Goal: Information Seeking & Learning: Understand process/instructions

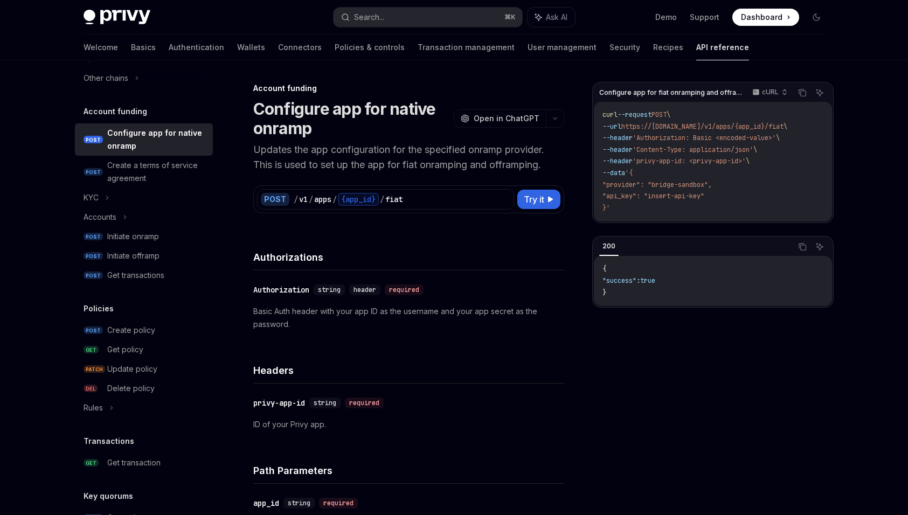
scroll to position [355, 0]
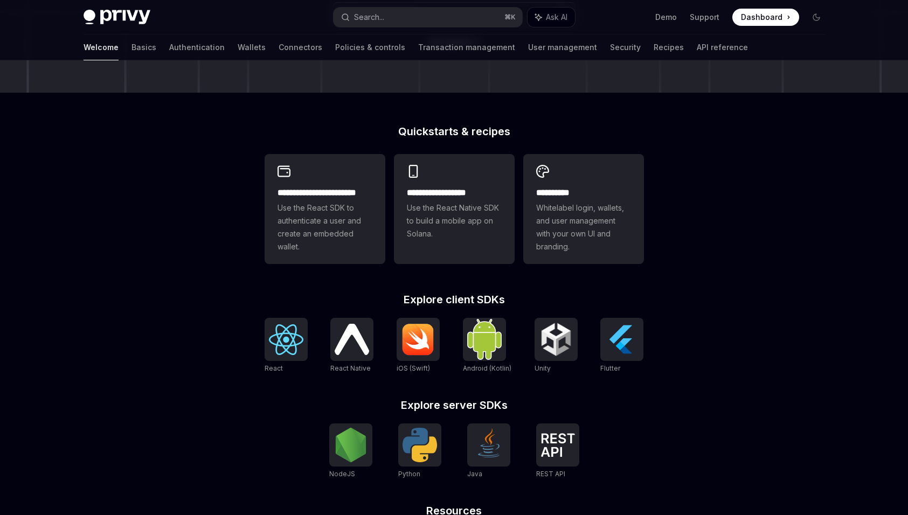
scroll to position [342, 0]
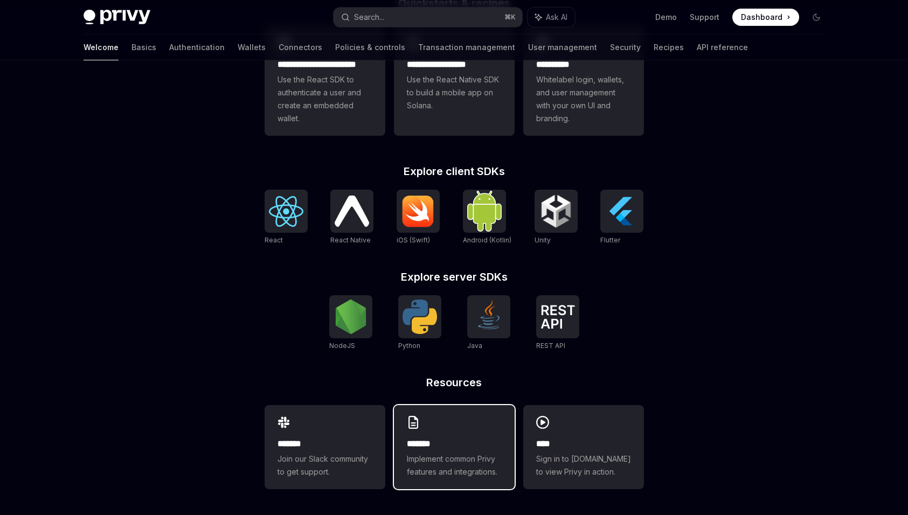
click at [432, 436] on div "******* Implement common Privy features and integrations." at bounding box center [454, 447] width 121 height 84
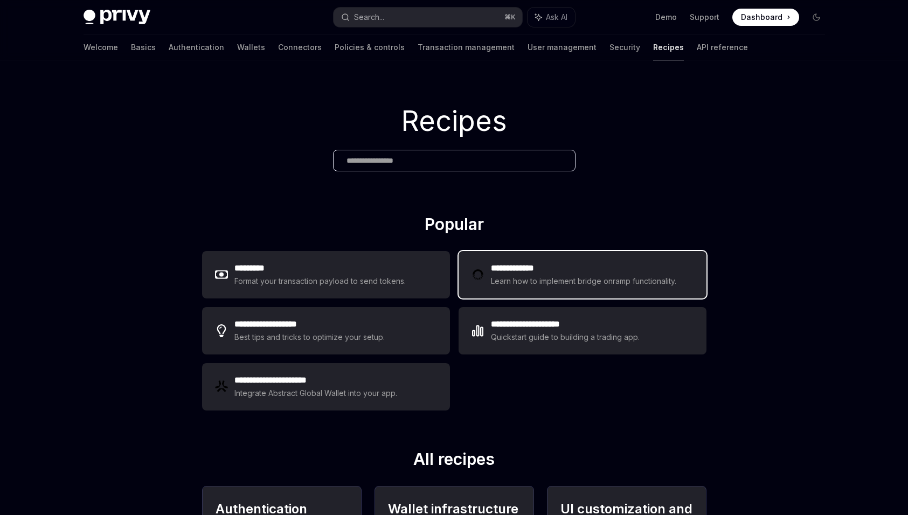
click at [551, 272] on h2 "**********" at bounding box center [585, 268] width 189 height 13
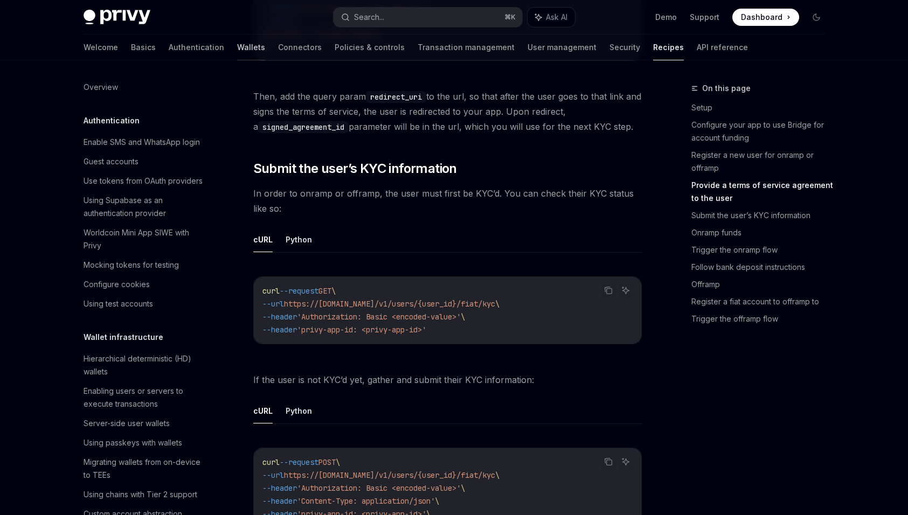
click at [237, 52] on link "Wallets" at bounding box center [251, 47] width 28 height 26
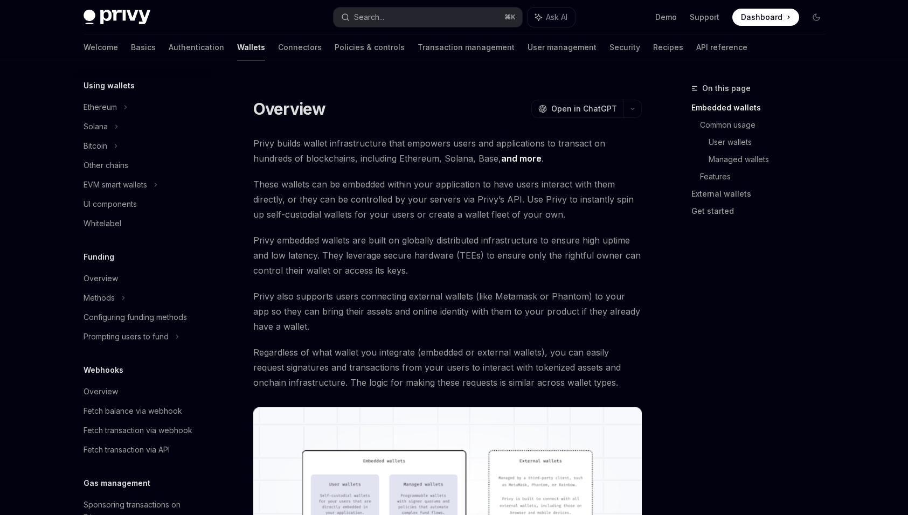
scroll to position [267, 0]
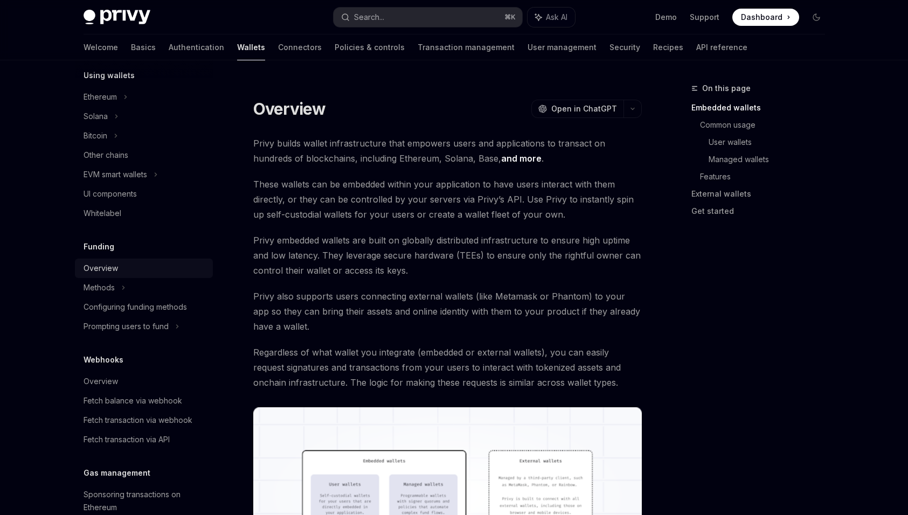
click at [110, 267] on div "Overview" at bounding box center [101, 268] width 34 height 13
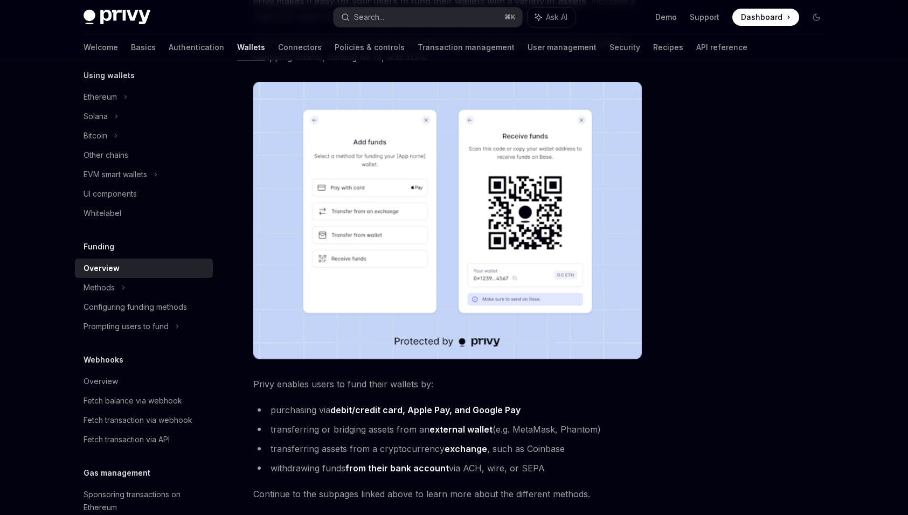
scroll to position [143, 0]
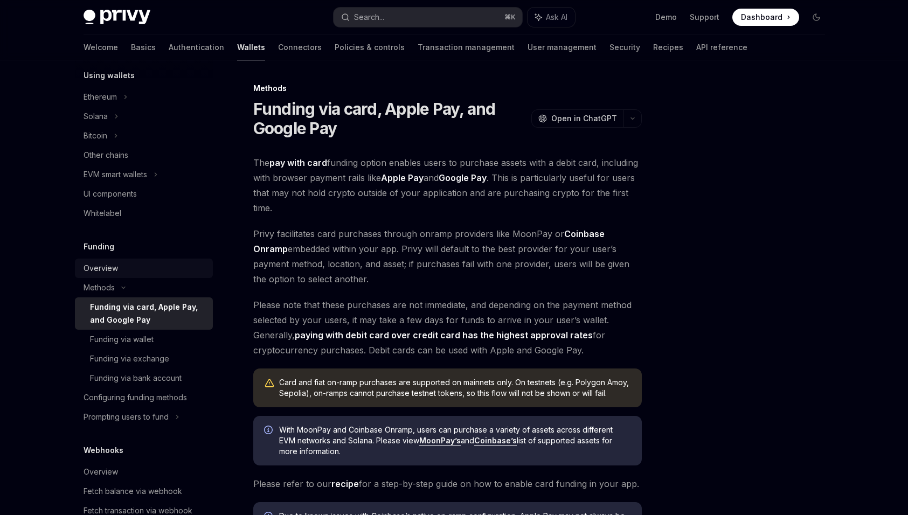
click at [114, 272] on div "Overview" at bounding box center [101, 268] width 34 height 13
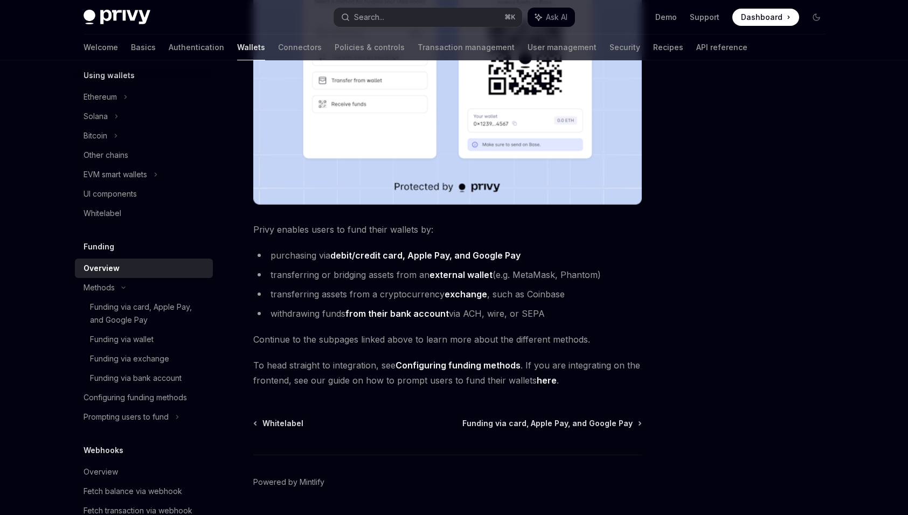
scroll to position [299, 0]
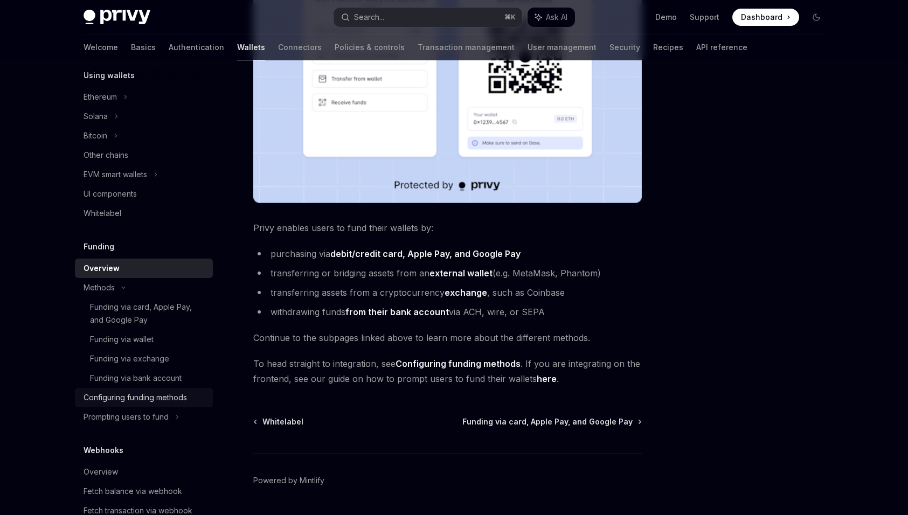
click at [180, 402] on div "Configuring funding methods" at bounding box center [135, 397] width 103 height 13
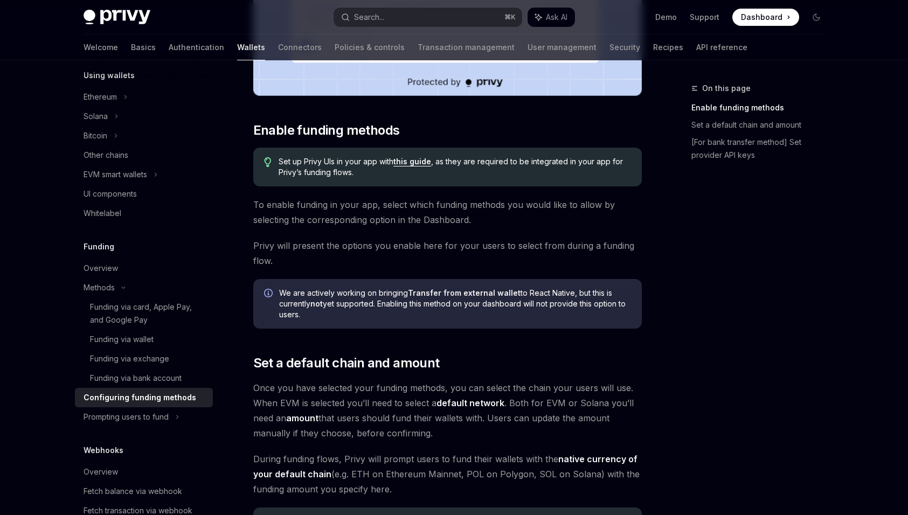
scroll to position [363, 0]
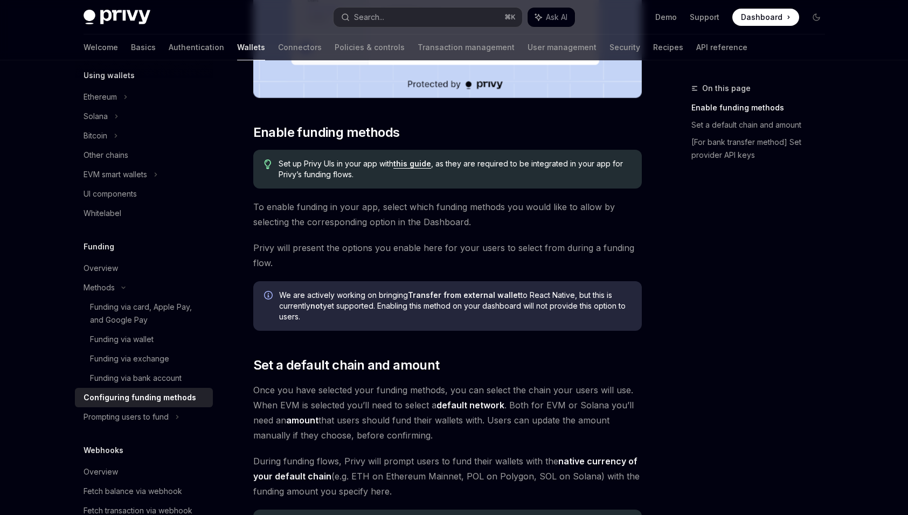
click at [411, 165] on link "this guide" at bounding box center [413, 164] width 38 height 10
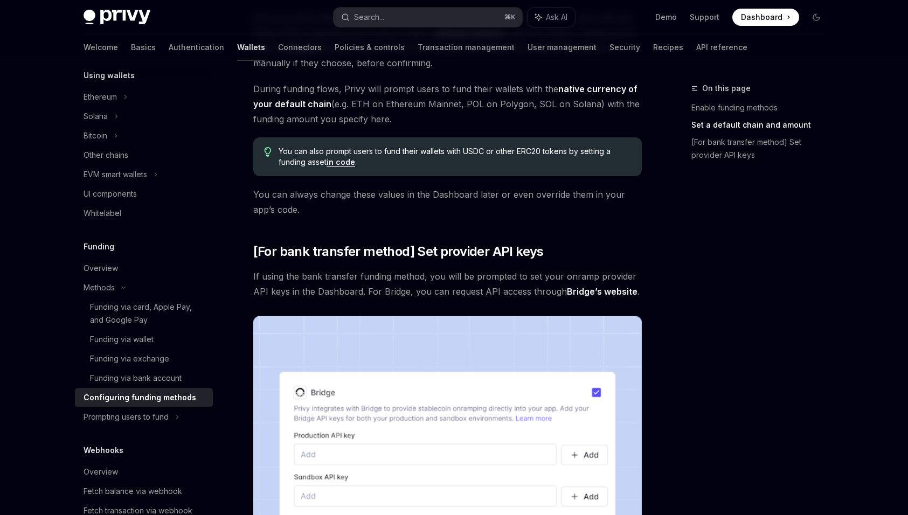
scroll to position [727, 0]
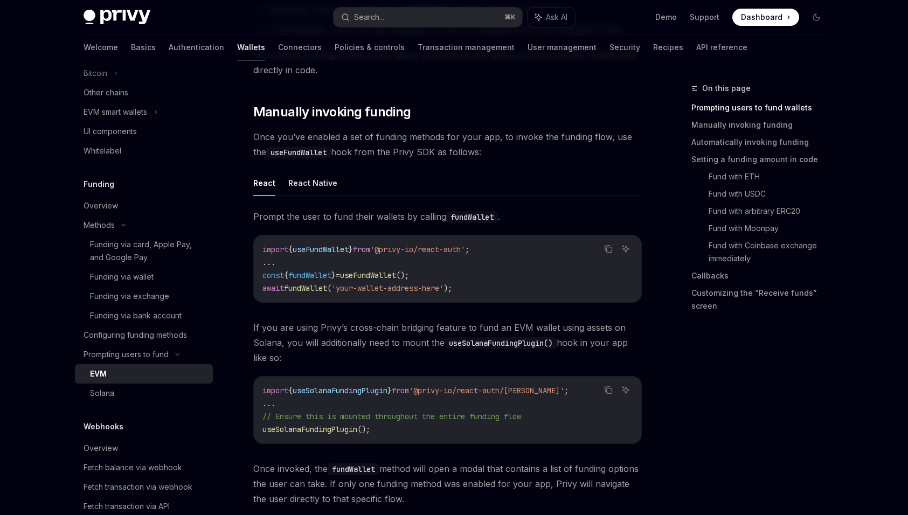
scroll to position [266, 0]
click at [328, 184] on button "React Native" at bounding box center [312, 182] width 49 height 25
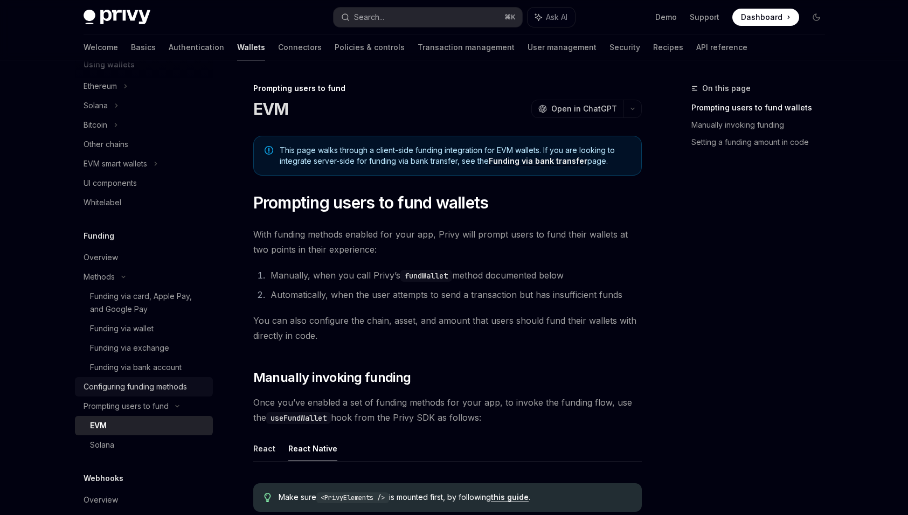
scroll to position [277, 0]
click at [123, 263] on div "Overview" at bounding box center [145, 258] width 123 height 13
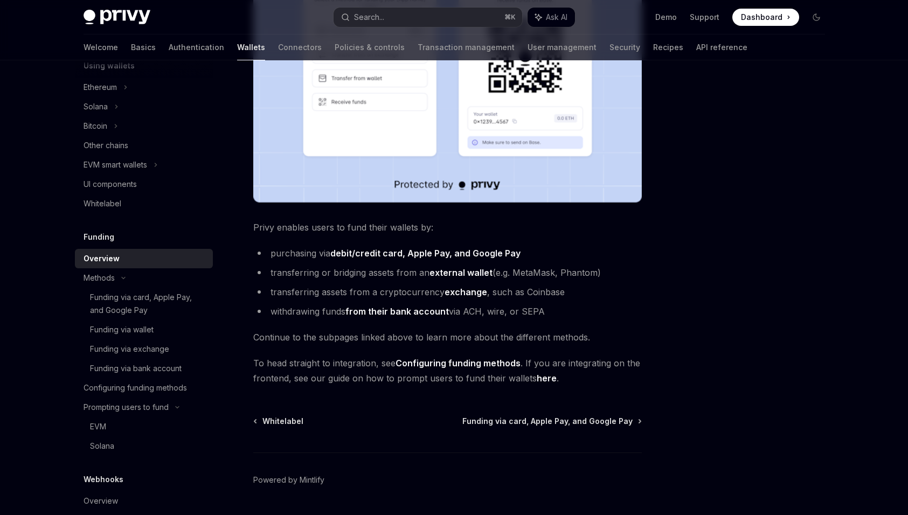
scroll to position [301, 0]
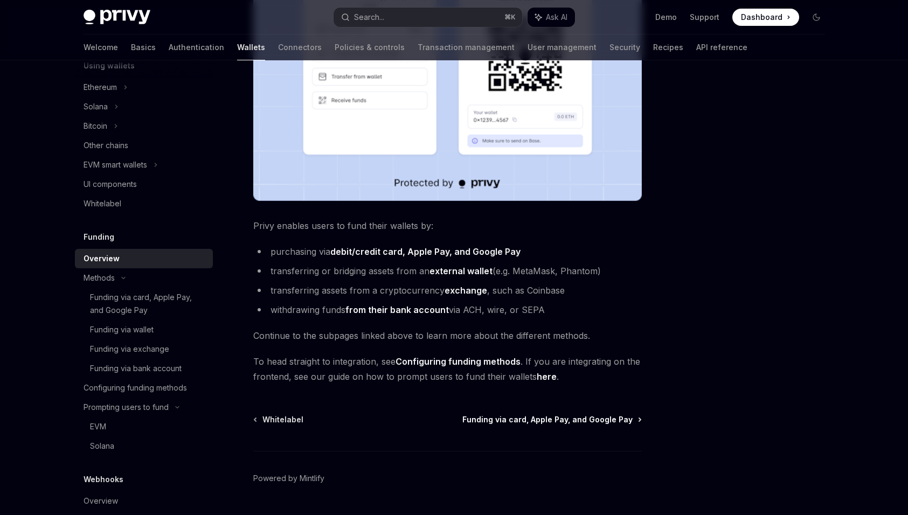
click at [508, 417] on span "Funding via card, Apple Pay, and Google Pay" at bounding box center [547, 420] width 170 height 11
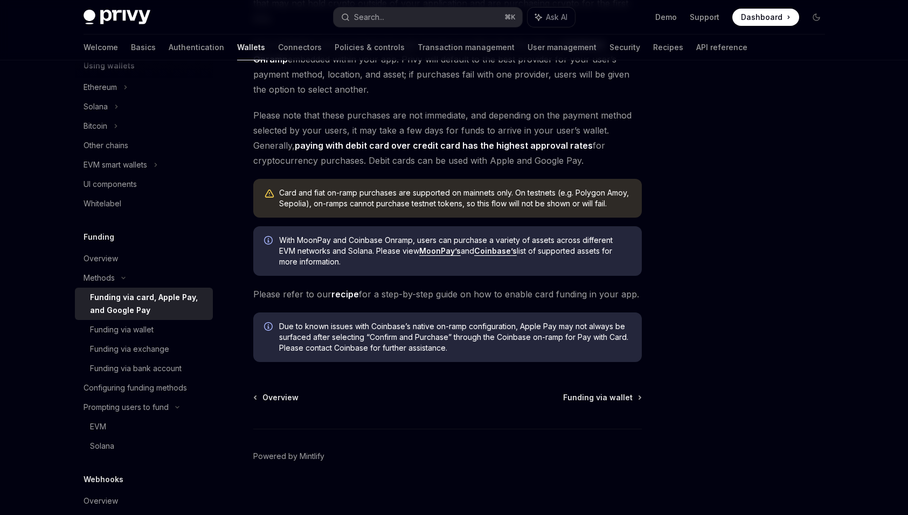
scroll to position [197, 0]
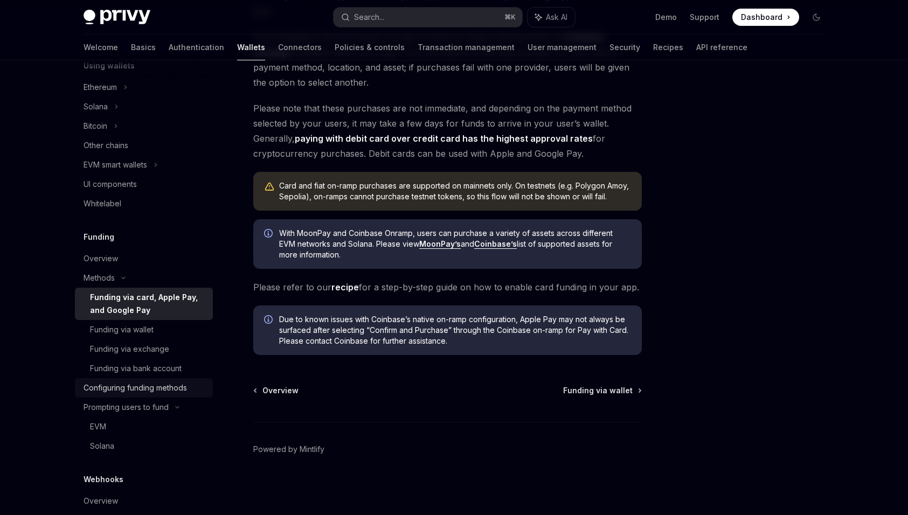
click at [142, 391] on div "Configuring funding methods" at bounding box center [135, 388] width 103 height 13
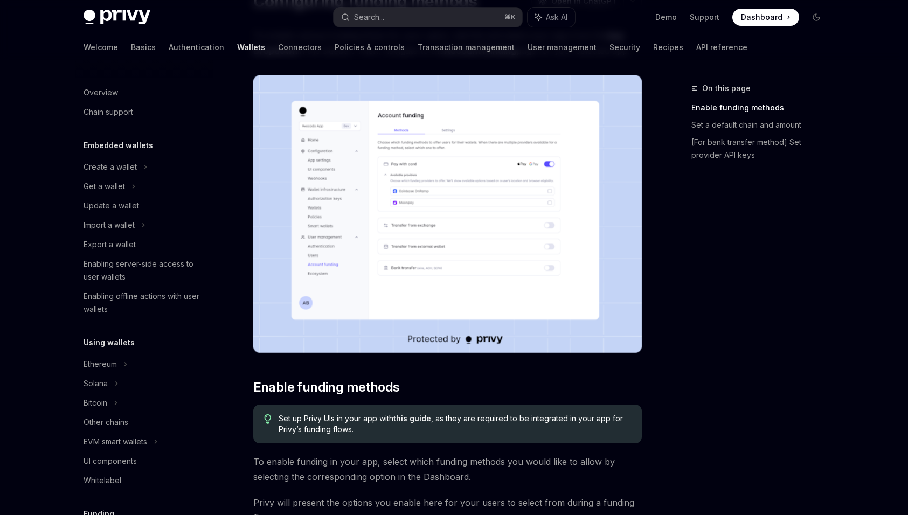
scroll to position [29, 0]
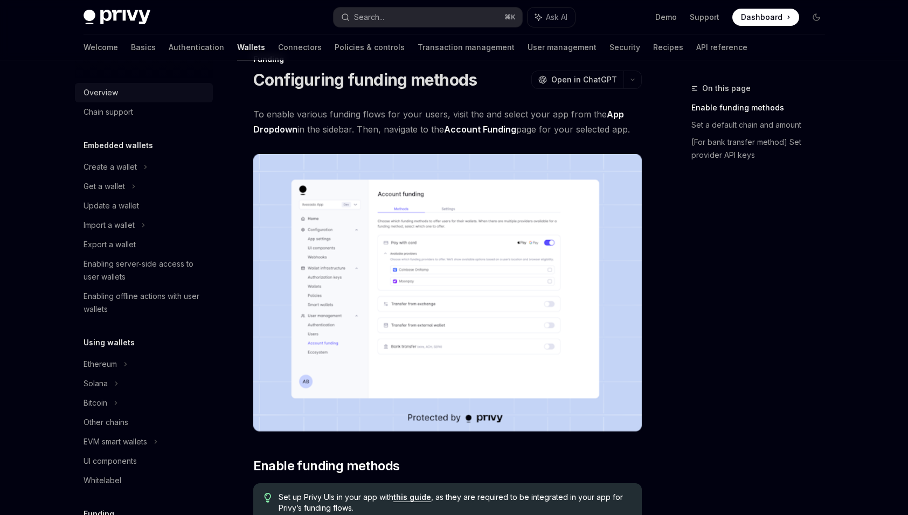
click at [151, 87] on div "Overview" at bounding box center [145, 92] width 123 height 13
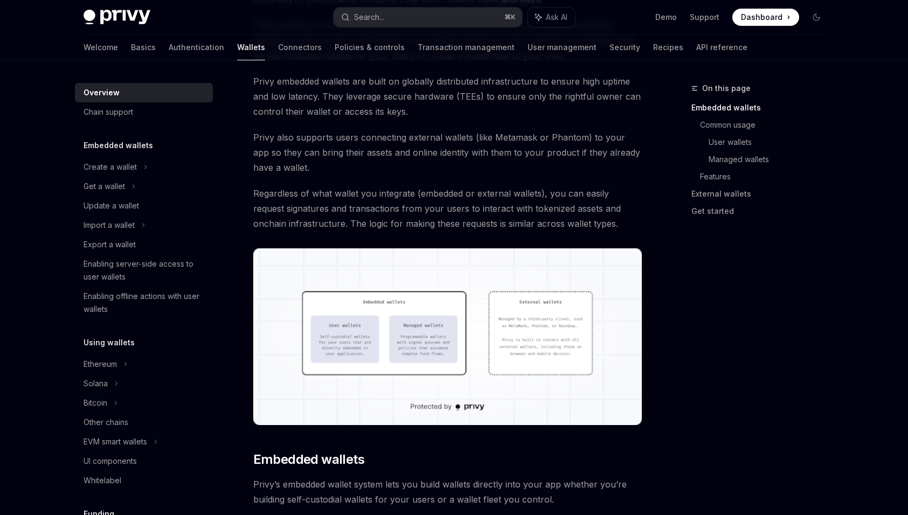
scroll to position [24, 0]
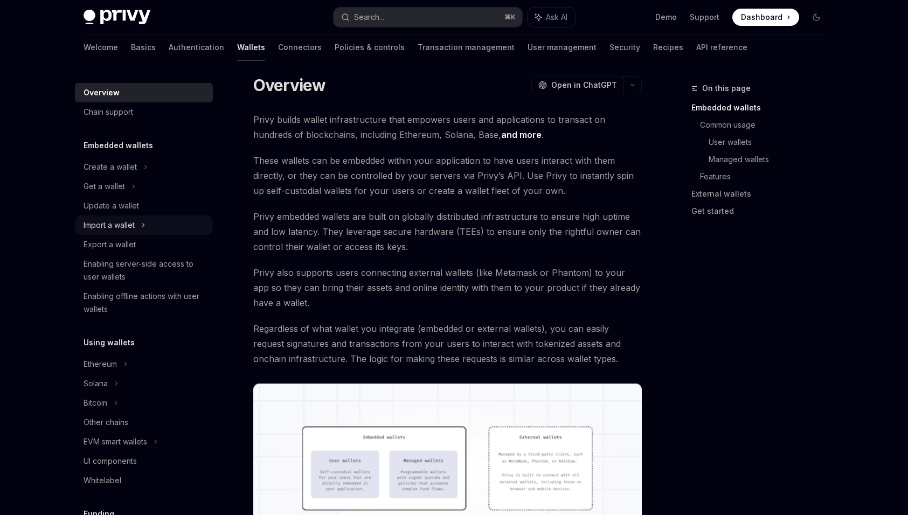
click at [127, 225] on div "Import a wallet" at bounding box center [109, 225] width 51 height 13
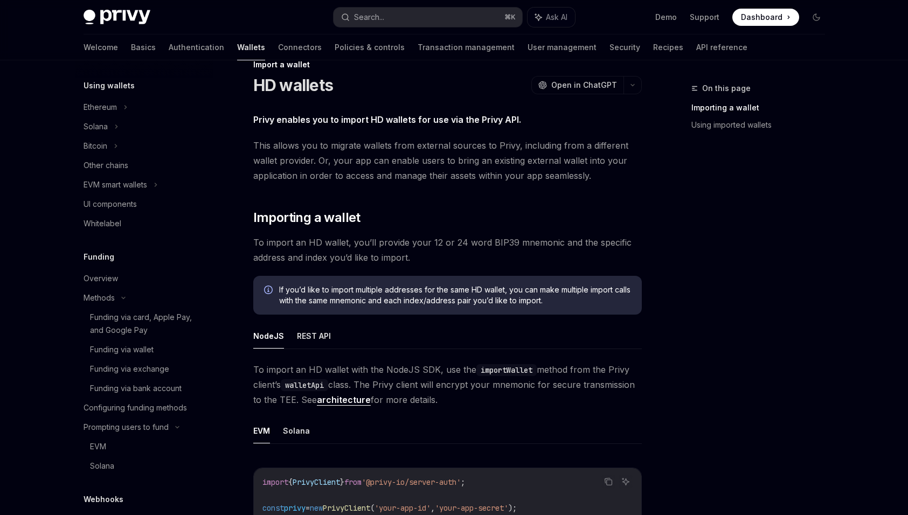
scroll to position [319, 0]
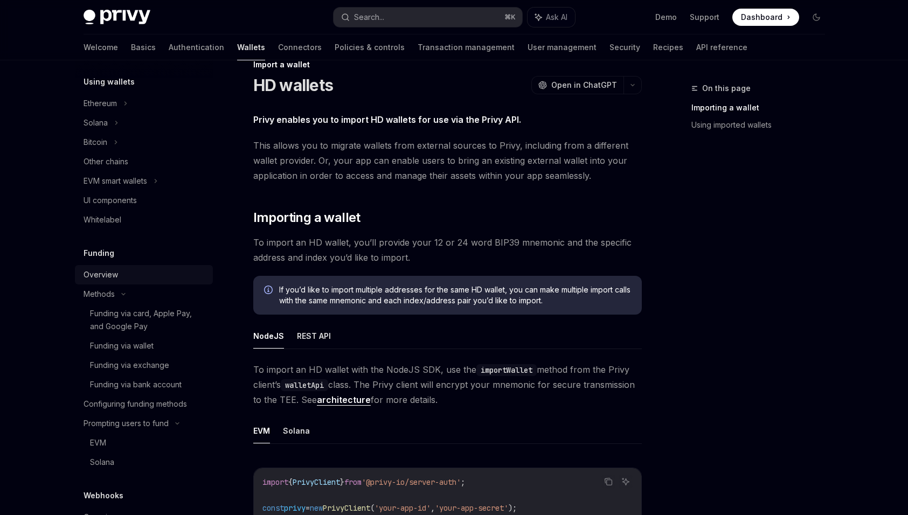
click at [124, 276] on div "Overview" at bounding box center [145, 274] width 123 height 13
type textarea "*"
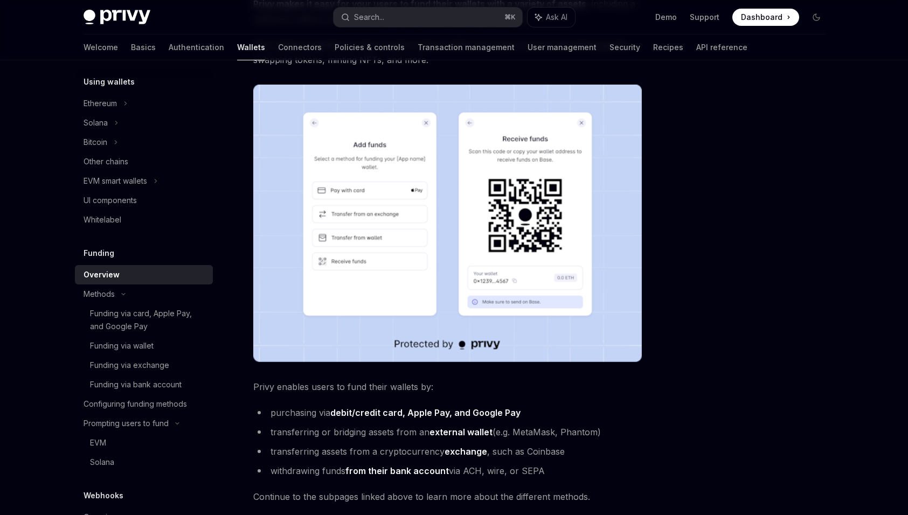
scroll to position [146, 0]
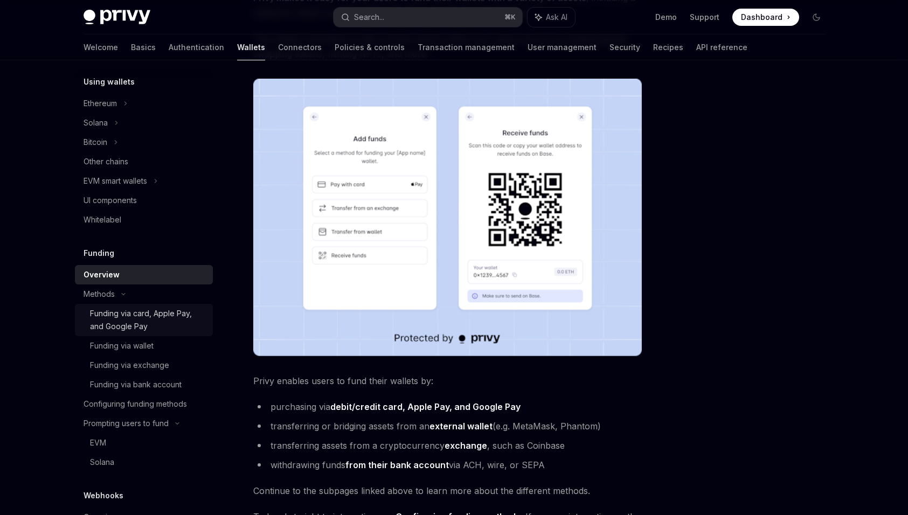
click at [147, 314] on div "Funding via card, Apple Pay, and Google Pay" at bounding box center [148, 320] width 116 height 26
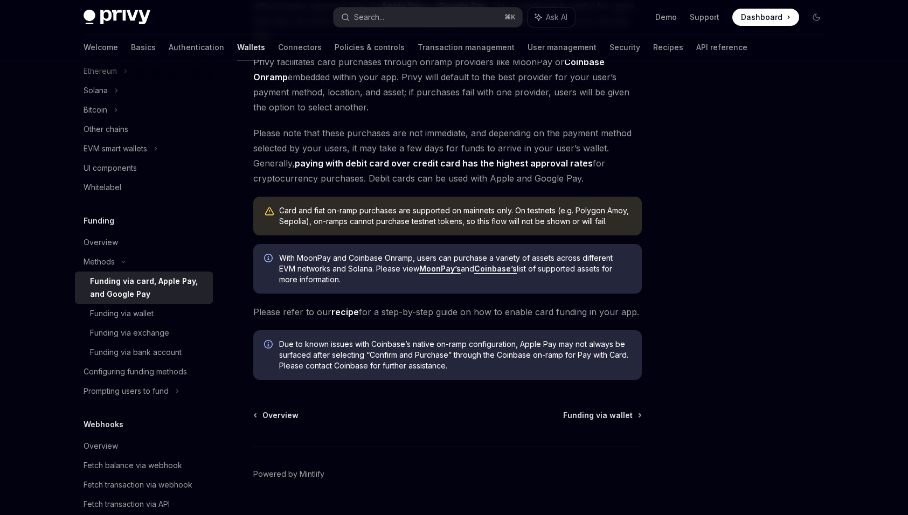
scroll to position [169, 0]
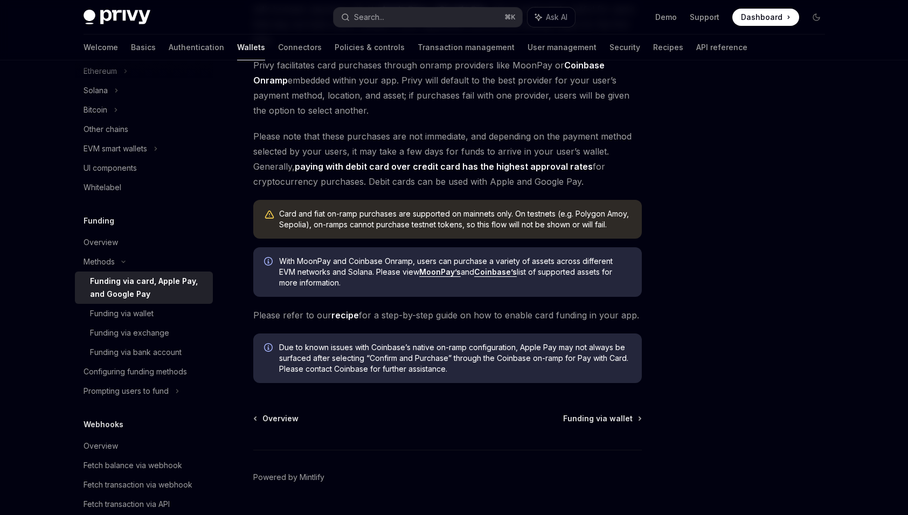
click at [340, 314] on link "recipe" at bounding box center [345, 315] width 27 height 11
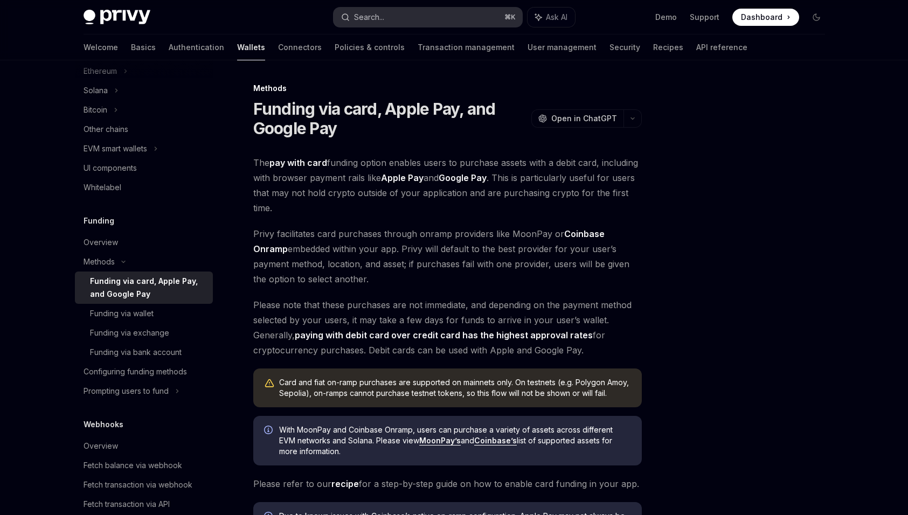
click at [394, 10] on button "Search... ⌘ K" at bounding box center [428, 17] width 189 height 19
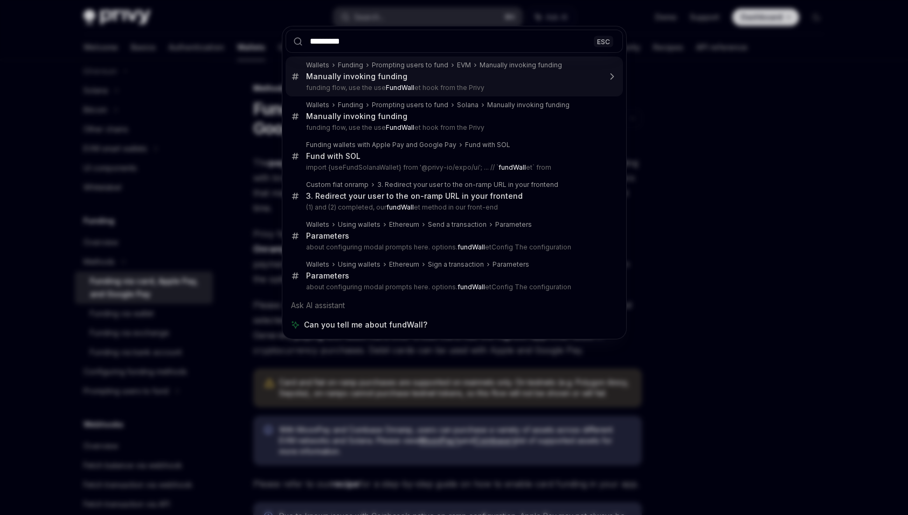
type input "**********"
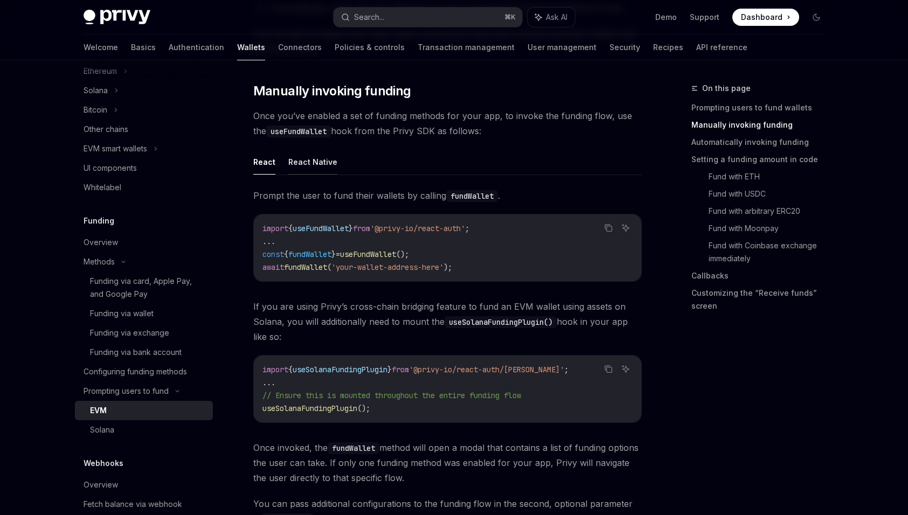
click at [313, 164] on button "React Native" at bounding box center [312, 161] width 49 height 25
type textarea "*"
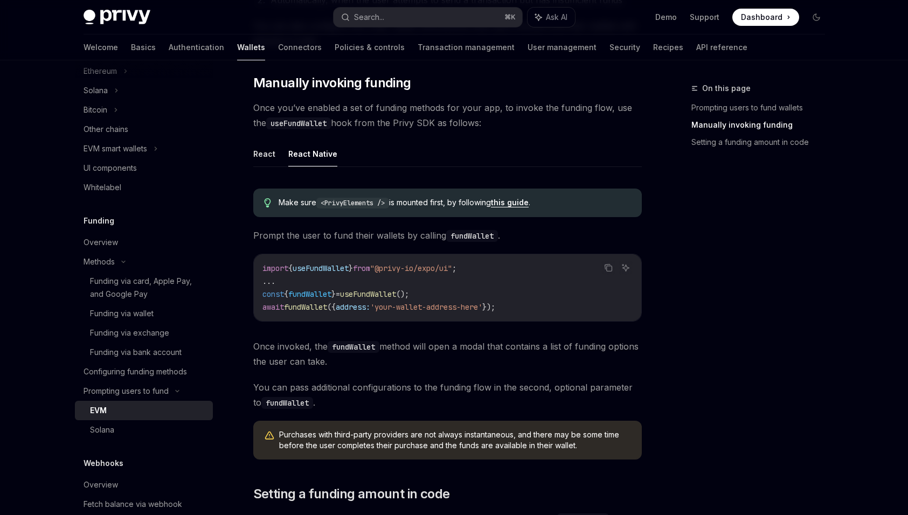
scroll to position [296, 0]
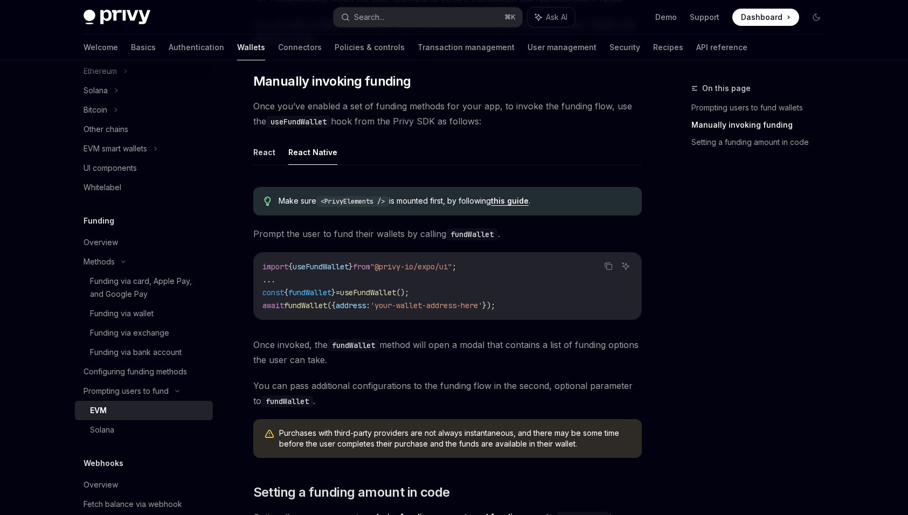
click at [522, 198] on link "this guide" at bounding box center [510, 201] width 38 height 10
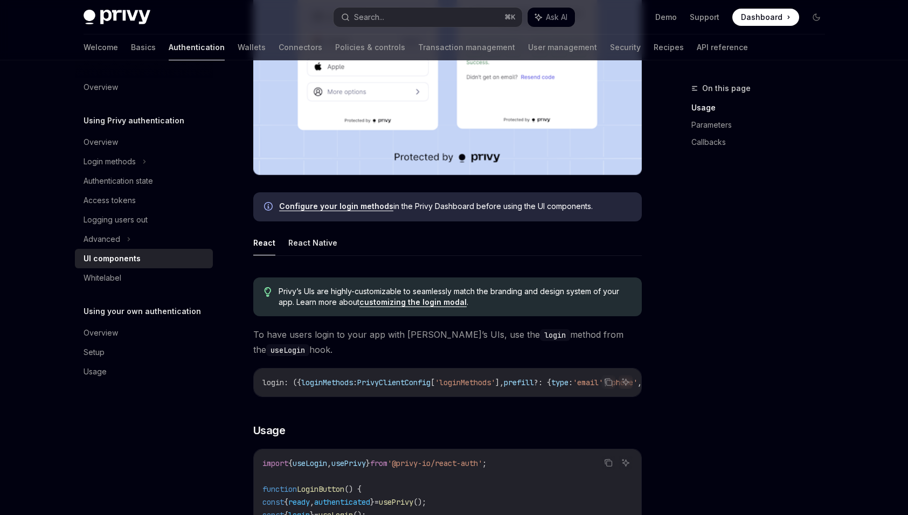
scroll to position [369, 0]
click at [316, 248] on button "React Native" at bounding box center [312, 241] width 49 height 25
type textarea "*"
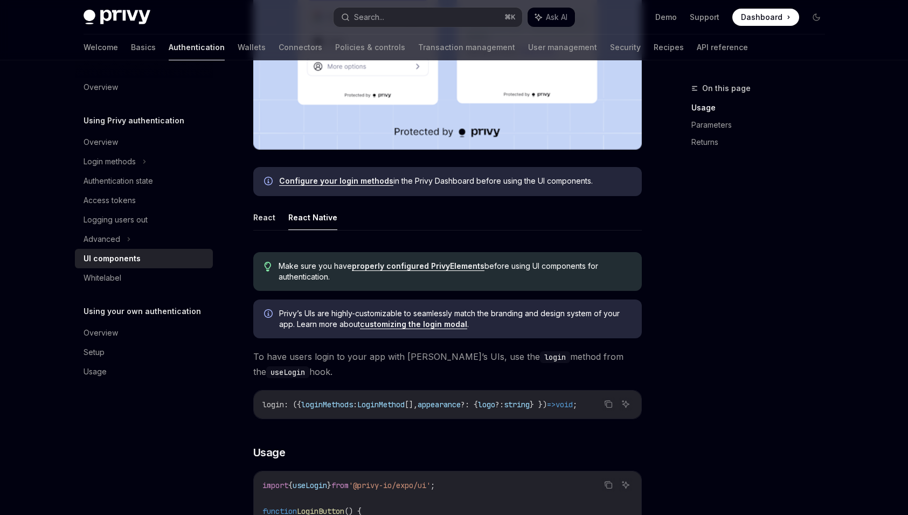
scroll to position [391, 0]
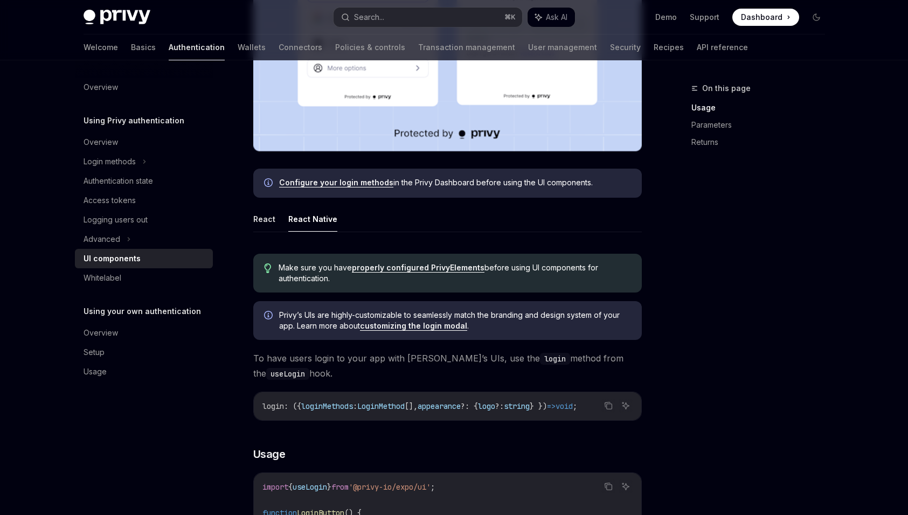
click at [424, 268] on link "properly configured PrivyElements" at bounding box center [418, 268] width 133 height 10
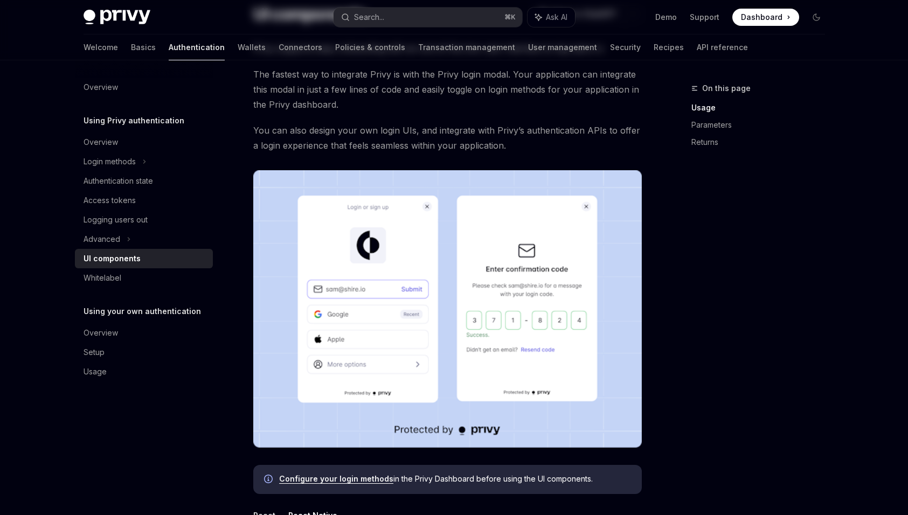
scroll to position [0, 0]
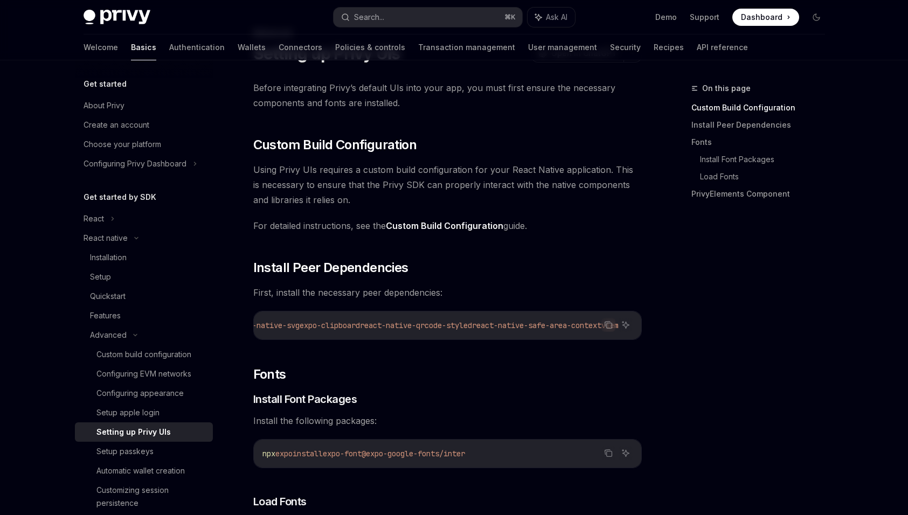
scroll to position [0, 94]
click at [391, 324] on span "react-native-qrcode-styled" at bounding box center [414, 326] width 112 height 10
drag, startPoint x: 369, startPoint y: 327, endPoint x: 486, endPoint y: 325, distance: 117.0
click at [485, 325] on span "npx expo install react-native-svg expo-clipboard react-native-qrcode-styled rea…" at bounding box center [391, 326] width 448 height 10
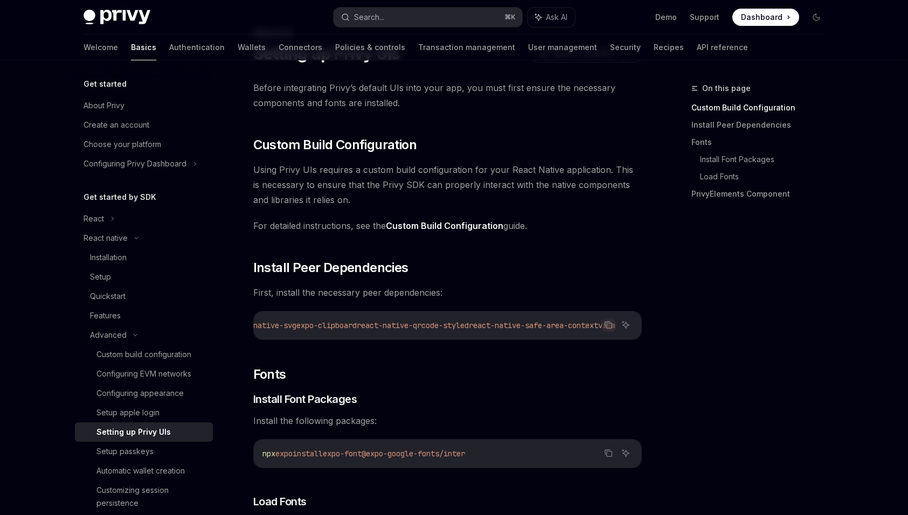
copy span "react-native-qrcode-styled"
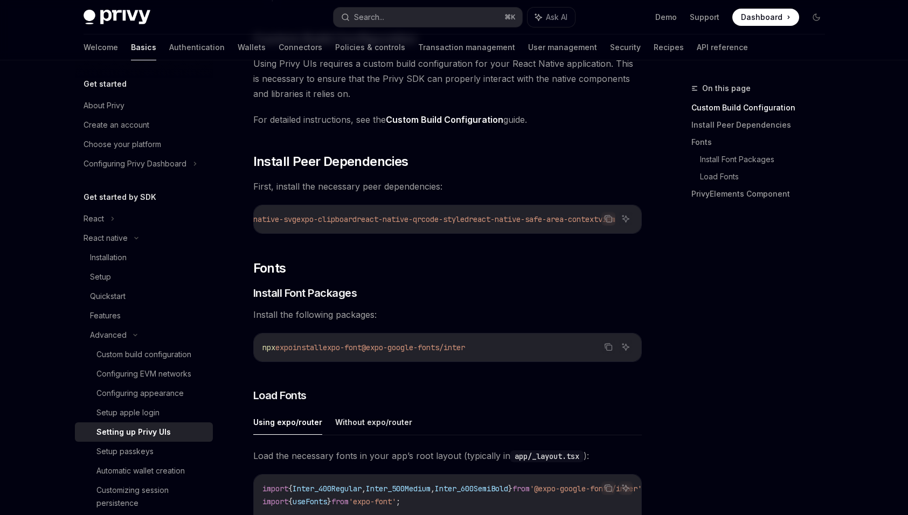
scroll to position [162, 0]
drag, startPoint x: 496, startPoint y: 353, endPoint x: 385, endPoint y: 354, distance: 110.5
click at [385, 354] on code "npx expo install expo-font @expo-google-fonts/inter" at bounding box center [448, 347] width 370 height 13
copy span "@expo-google-fonts/inter"
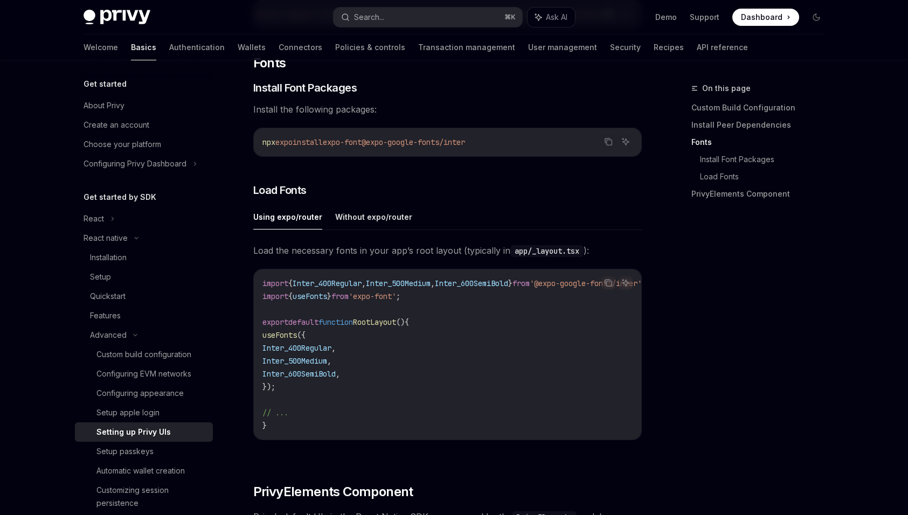
scroll to position [370, 0]
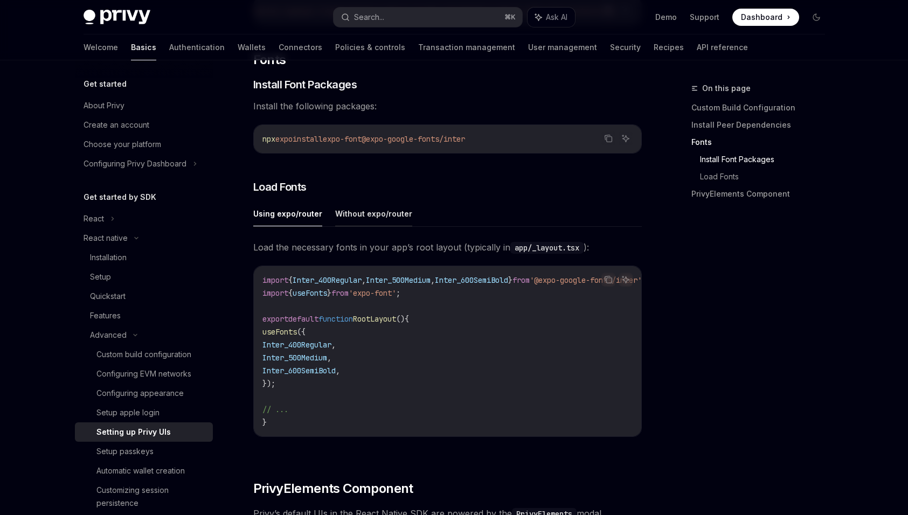
click at [384, 218] on button "Without expo/router" at bounding box center [373, 213] width 77 height 25
click at [305, 219] on button "Using expo/router" at bounding box center [287, 213] width 69 height 25
click at [363, 224] on button "Without expo/router" at bounding box center [373, 213] width 77 height 25
type textarea "*"
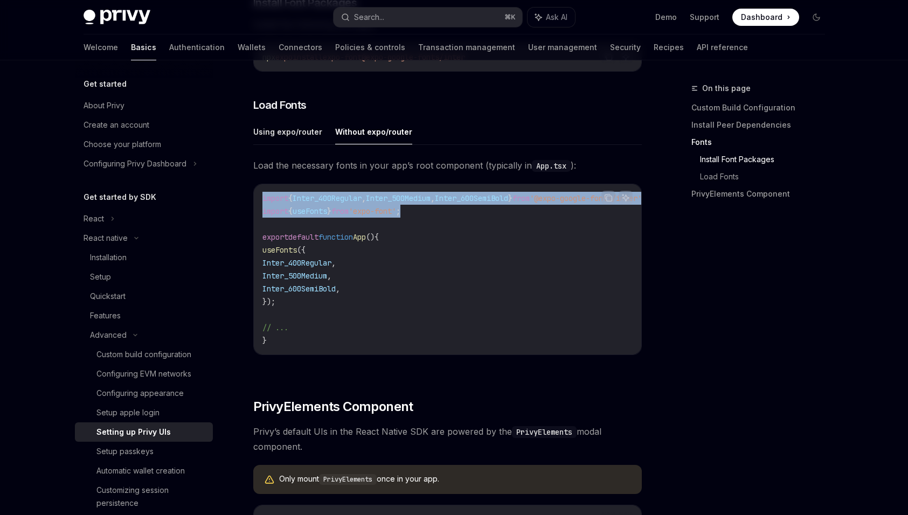
drag, startPoint x: 420, startPoint y: 217, endPoint x: 260, endPoint y: 203, distance: 160.2
click at [260, 203] on div "import { Inter_400Regular , Inter_500Medium , Inter_600SemiBold } from '@expo-g…" at bounding box center [448, 269] width 388 height 170
copy code "import { Inter_400Regular , Inter_500Medium , Inter_600SemiBold } from '@expo-g…"
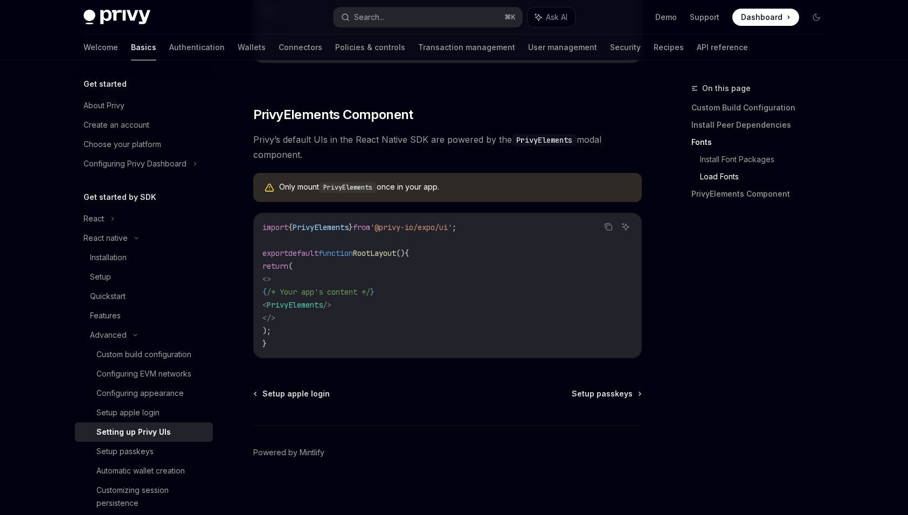
scroll to position [739, 0]
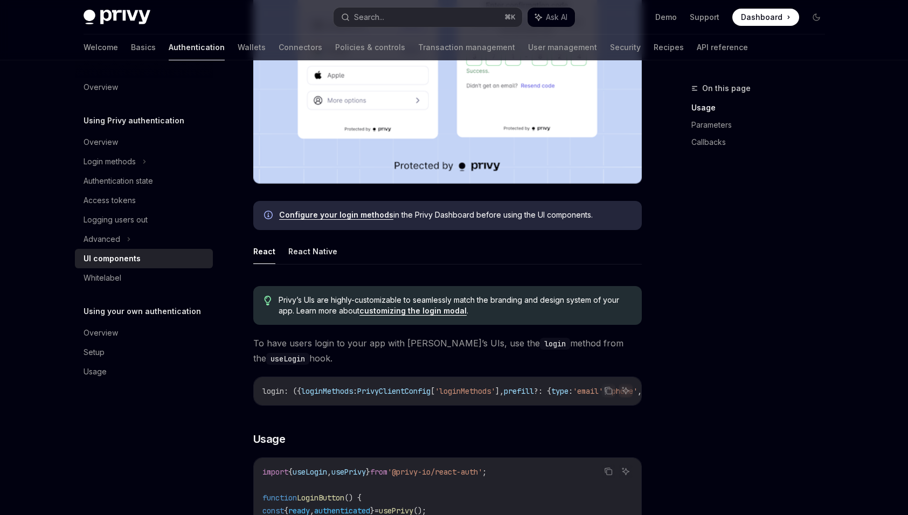
scroll to position [371, 0]
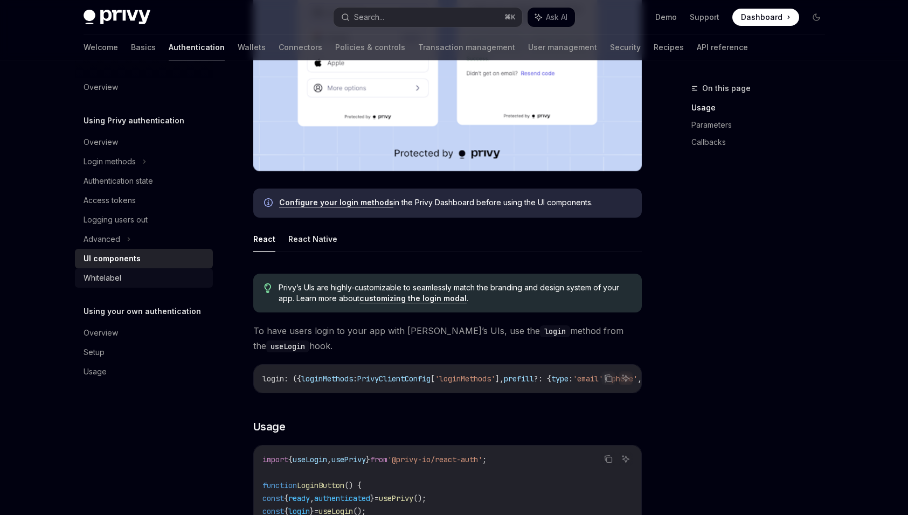
click at [111, 273] on div "Whitelabel" at bounding box center [103, 278] width 38 height 13
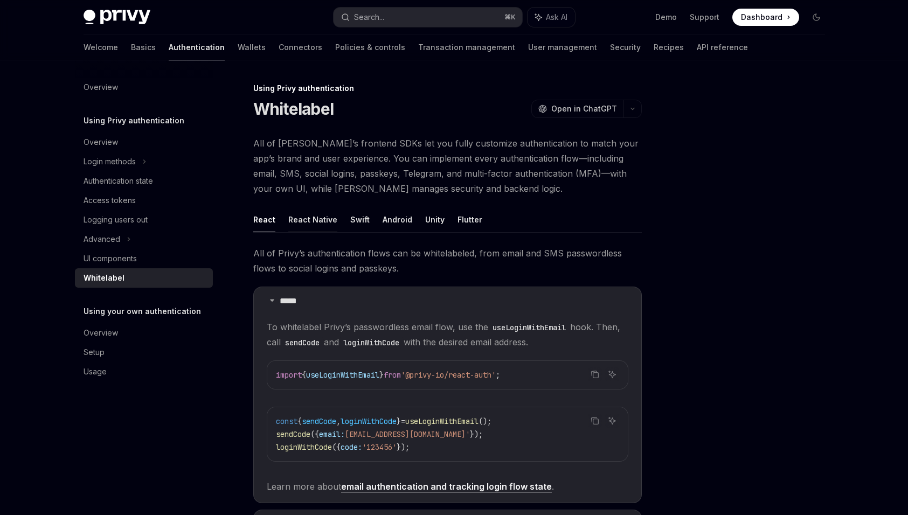
click at [316, 219] on button "React Native" at bounding box center [312, 219] width 49 height 25
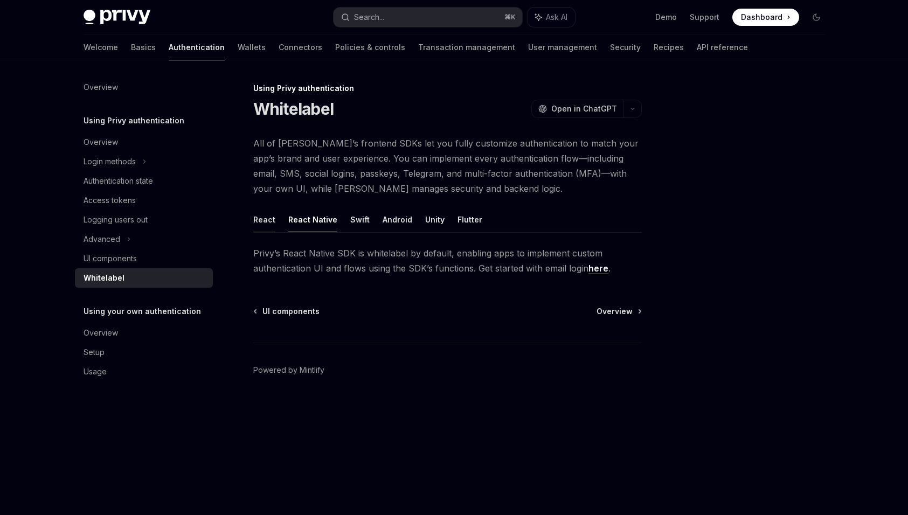
click at [270, 218] on button "React" at bounding box center [264, 219] width 22 height 25
type textarea "*"
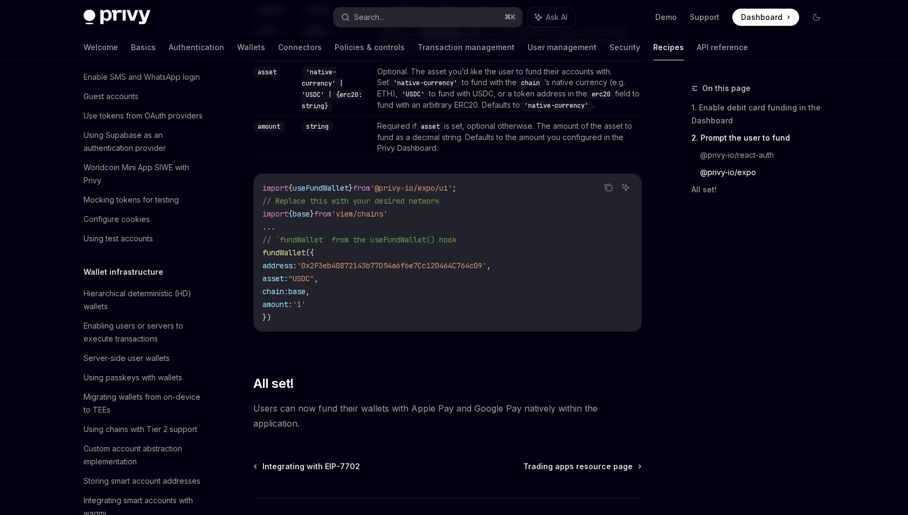
scroll to position [68, 0]
